Goal: Navigation & Orientation: Find specific page/section

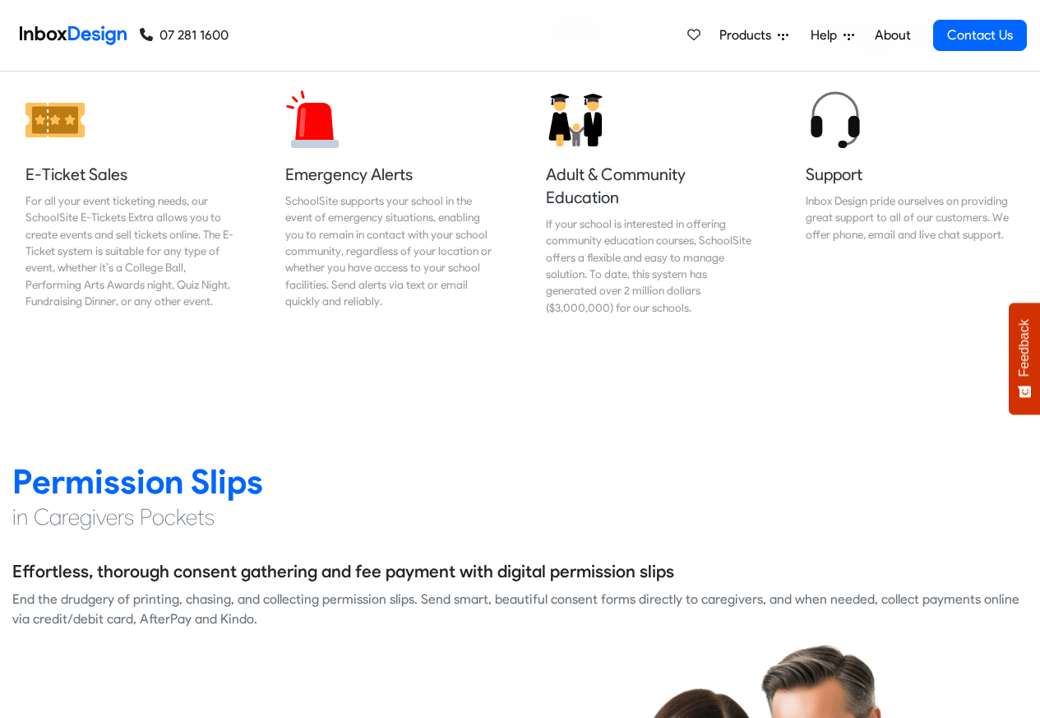
scroll to position [1973, 0]
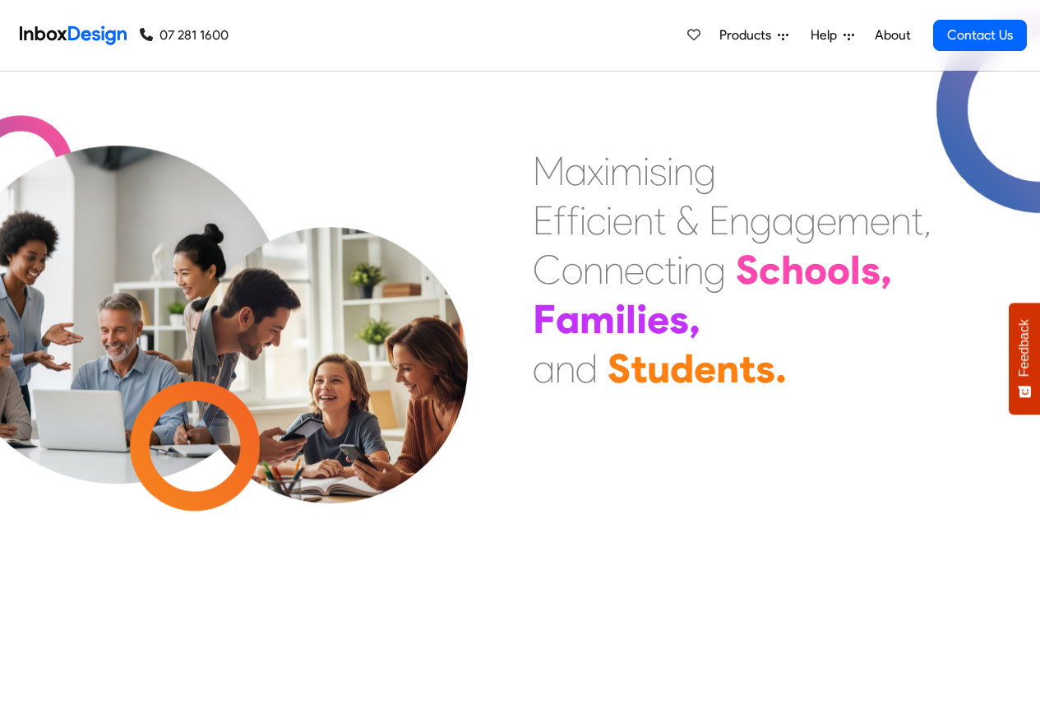
checkbox input "true"
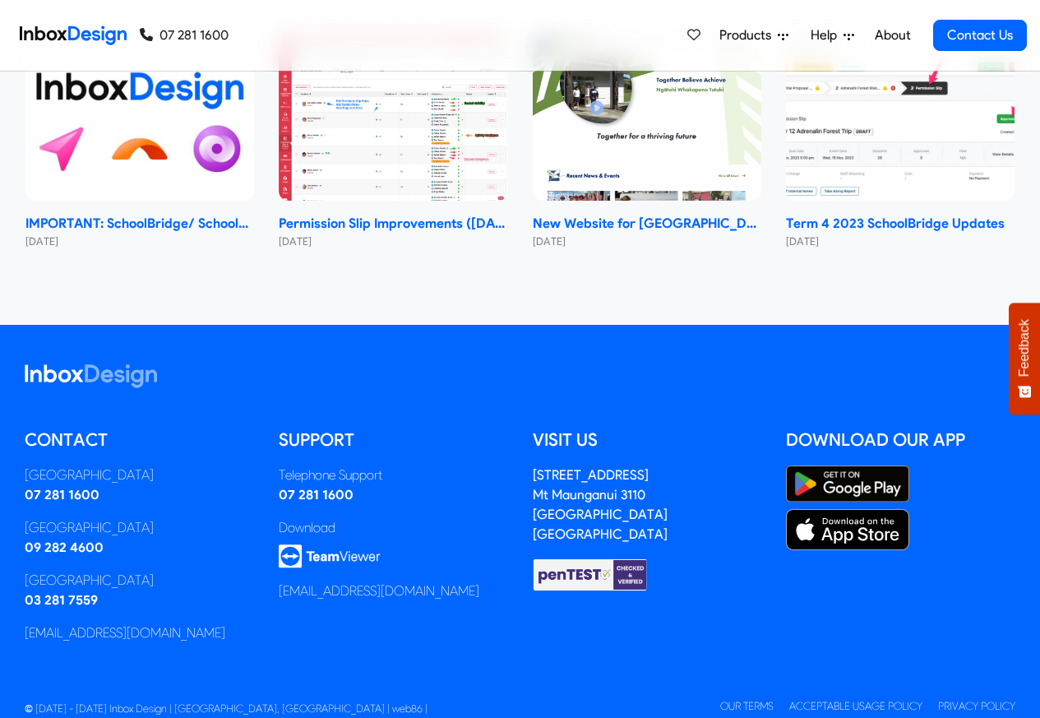
checkbox input "true"
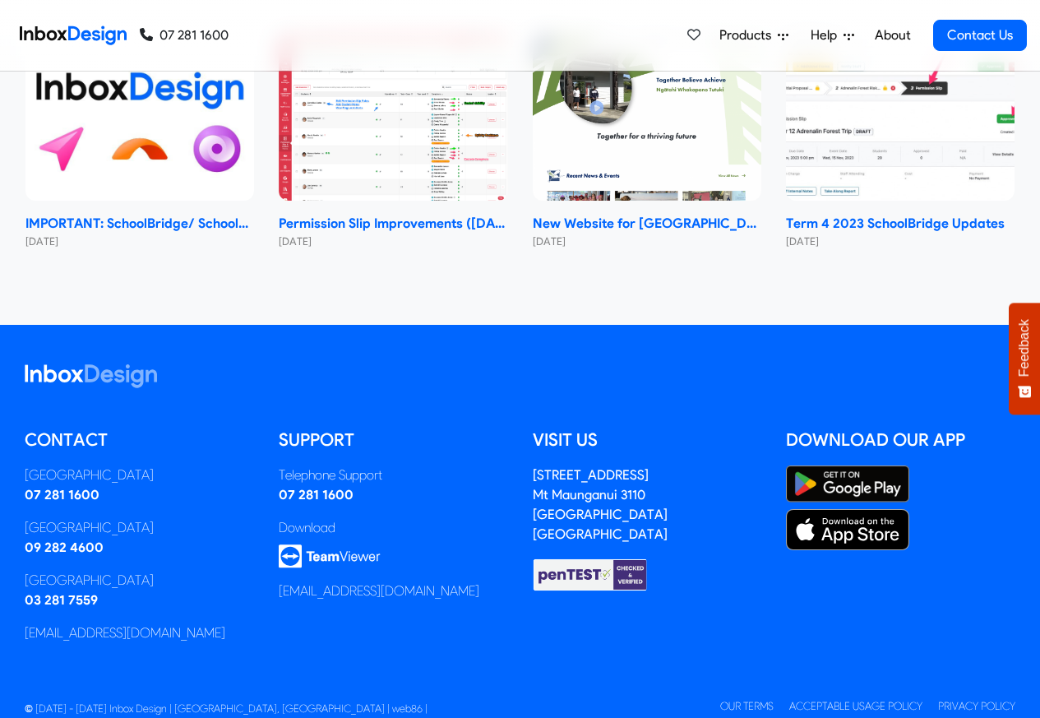
checkbox input "true"
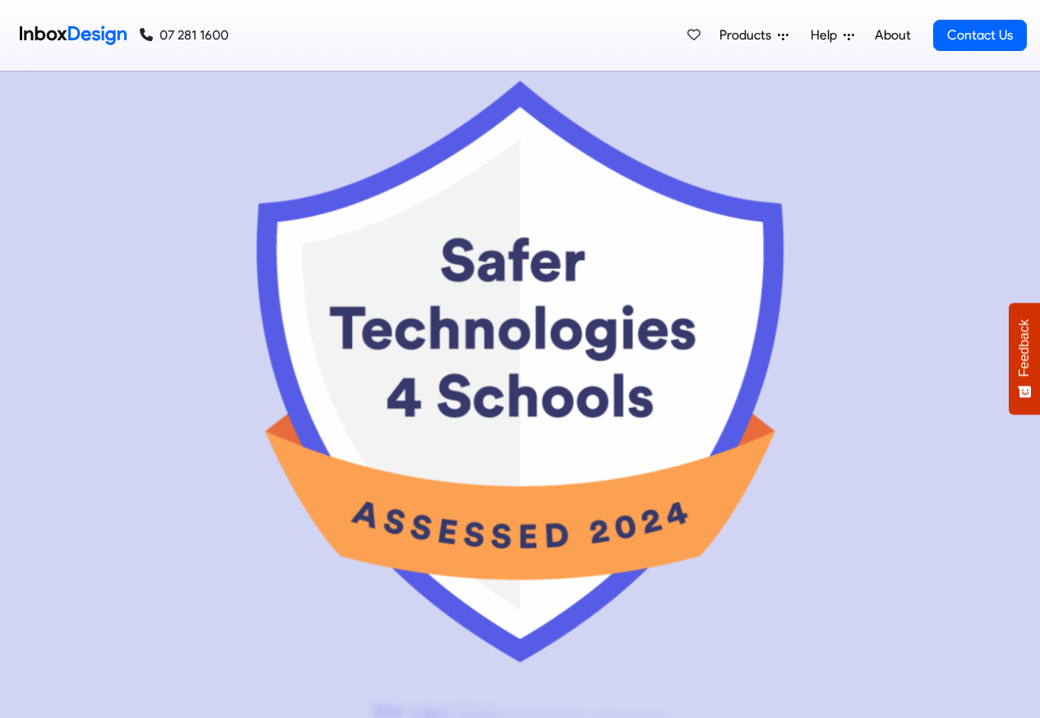
scroll to position [7742, 0]
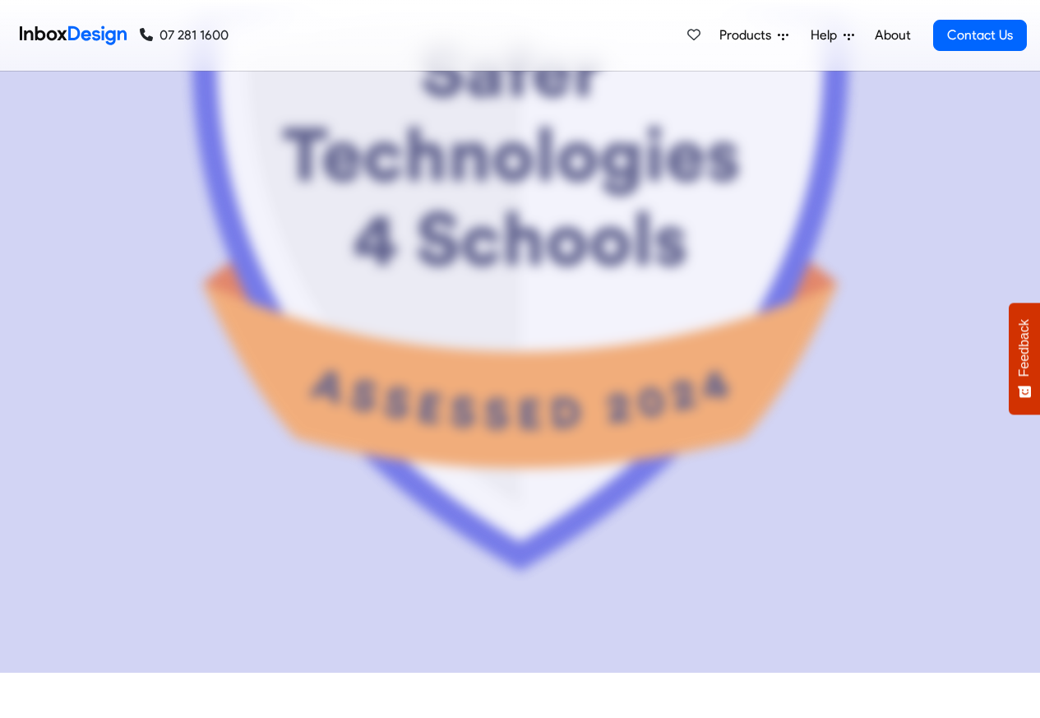
checkbox input "false"
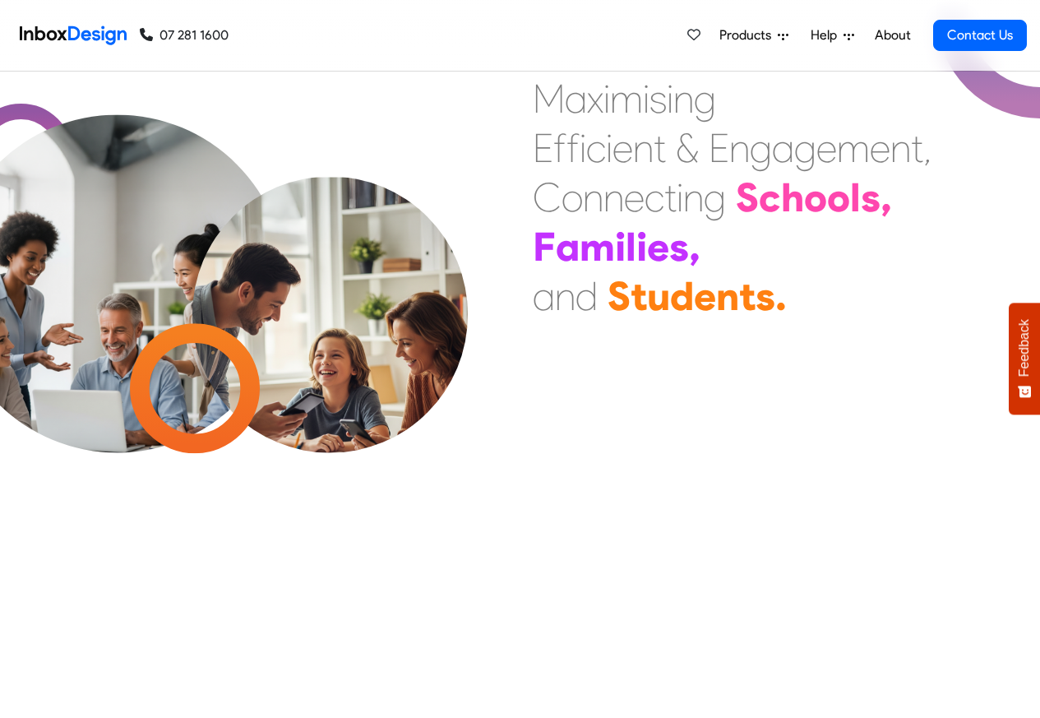
checkbox input "false"
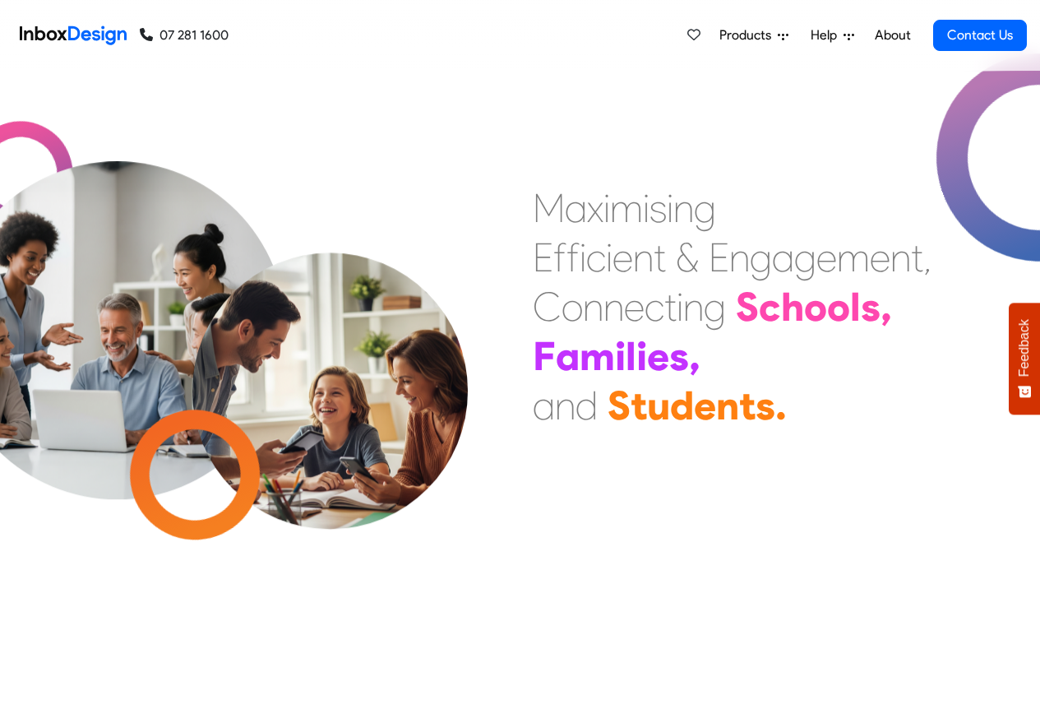
checkbox input "false"
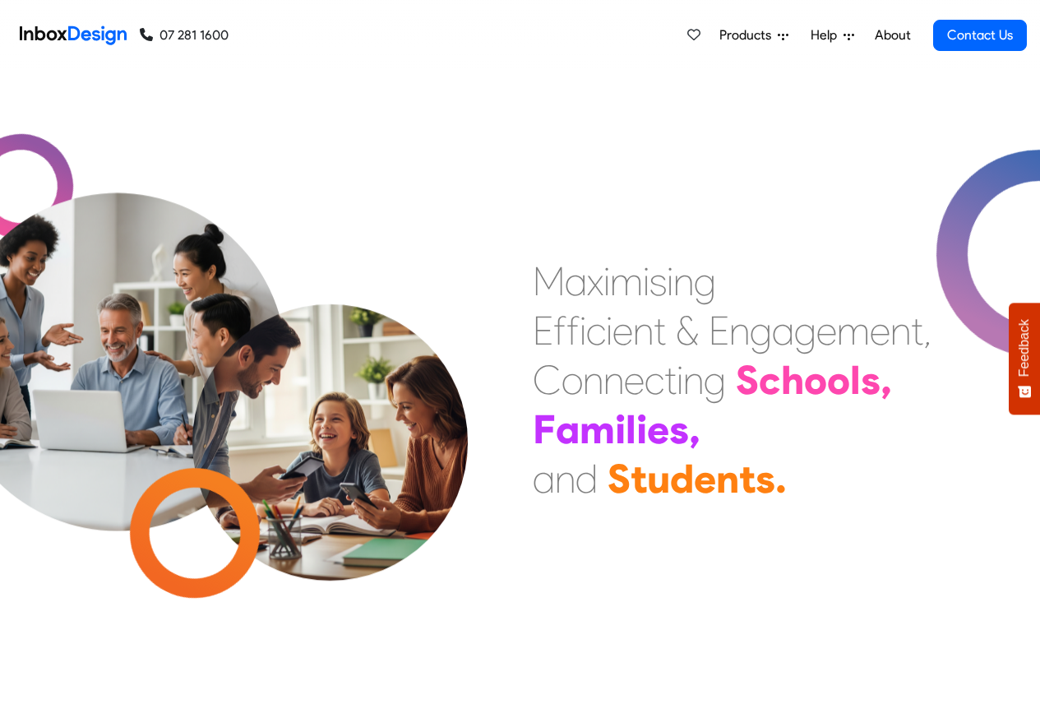
checkbox input "false"
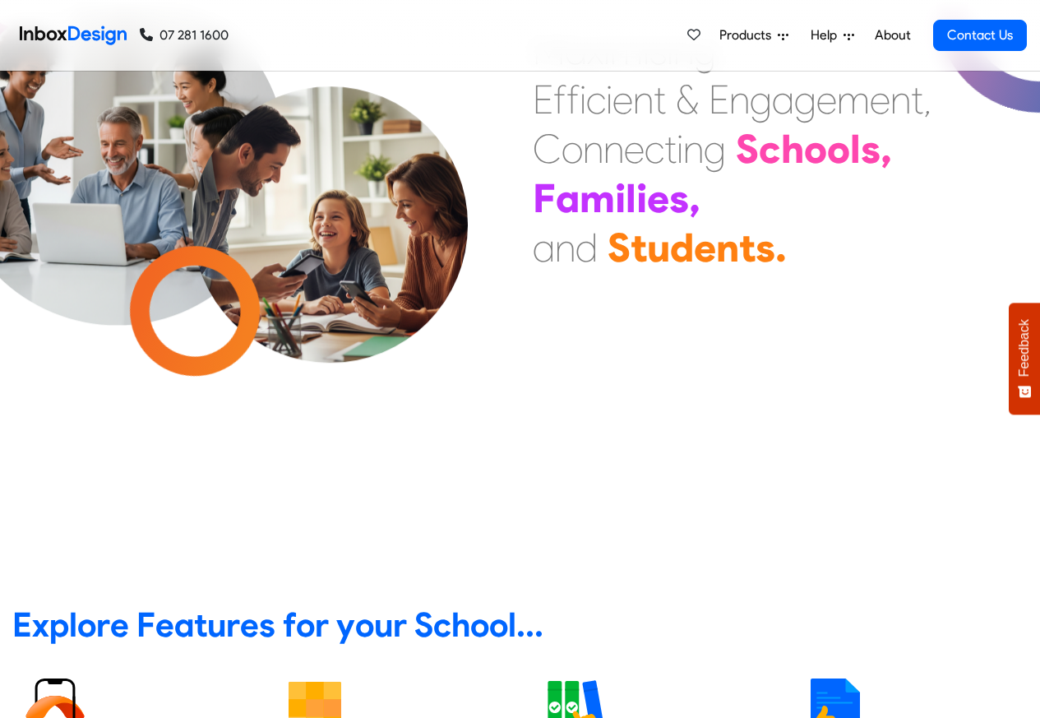
scroll to position [592, 0]
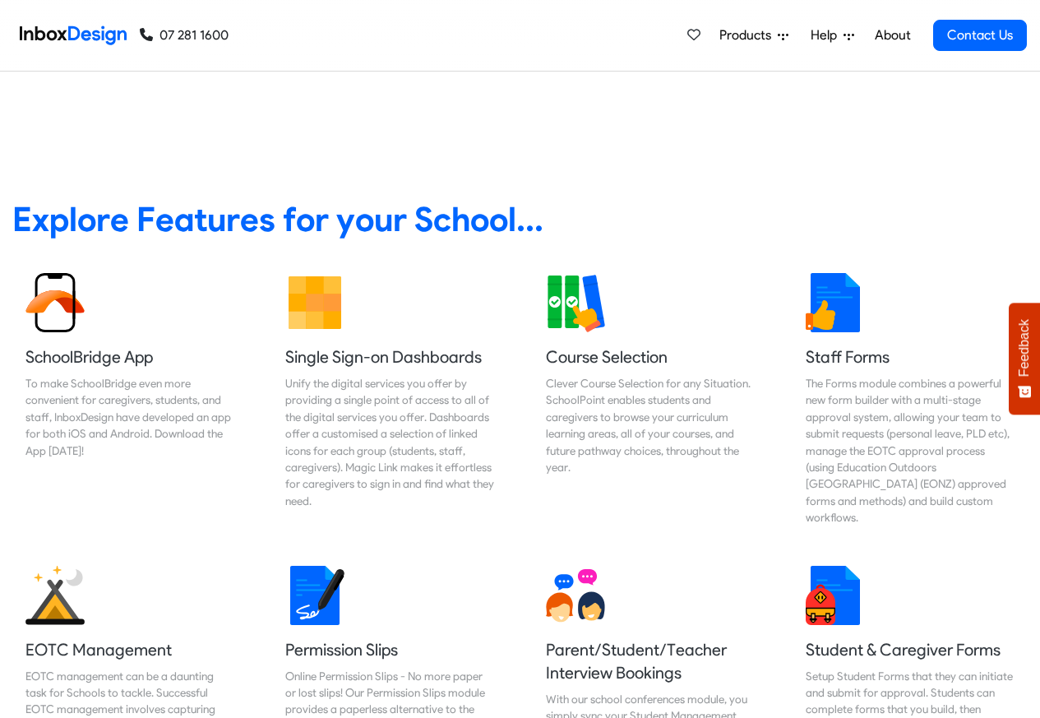
click at [894, 35] on link "About" at bounding box center [892, 35] width 45 height 33
